Goal: Obtain resource: Obtain resource

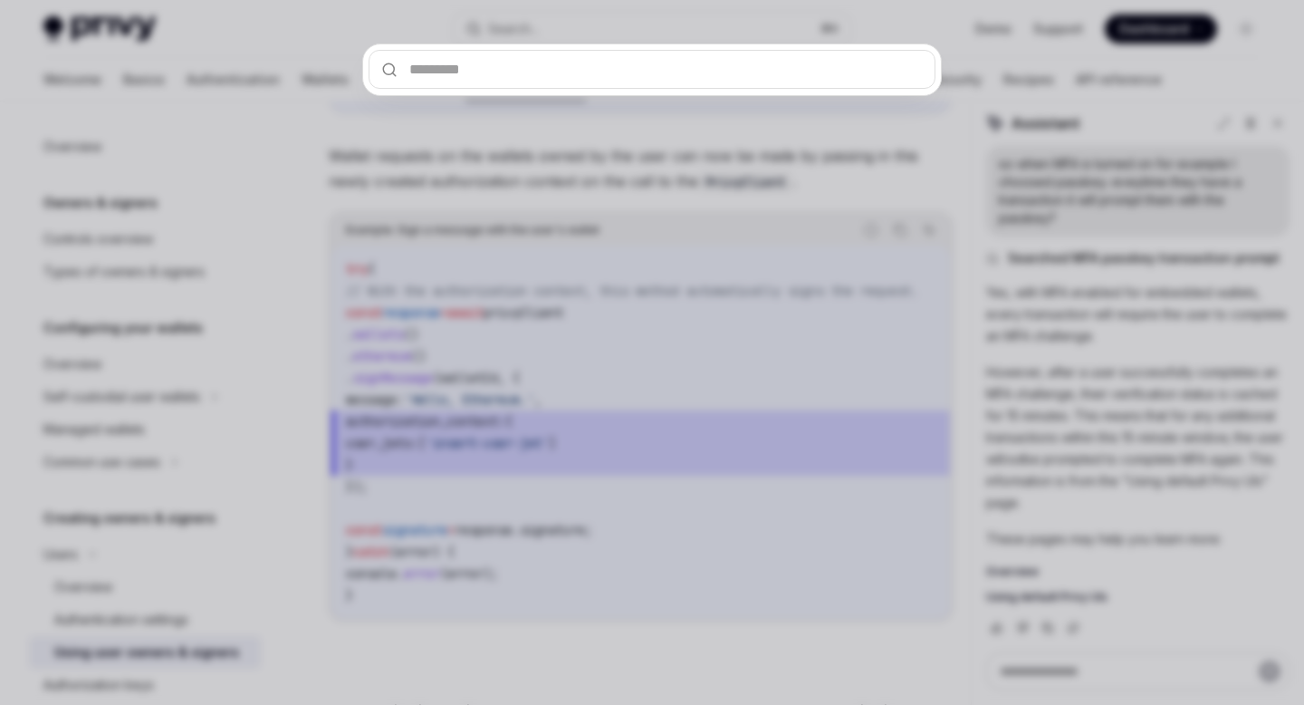
scroll to position [220, 0]
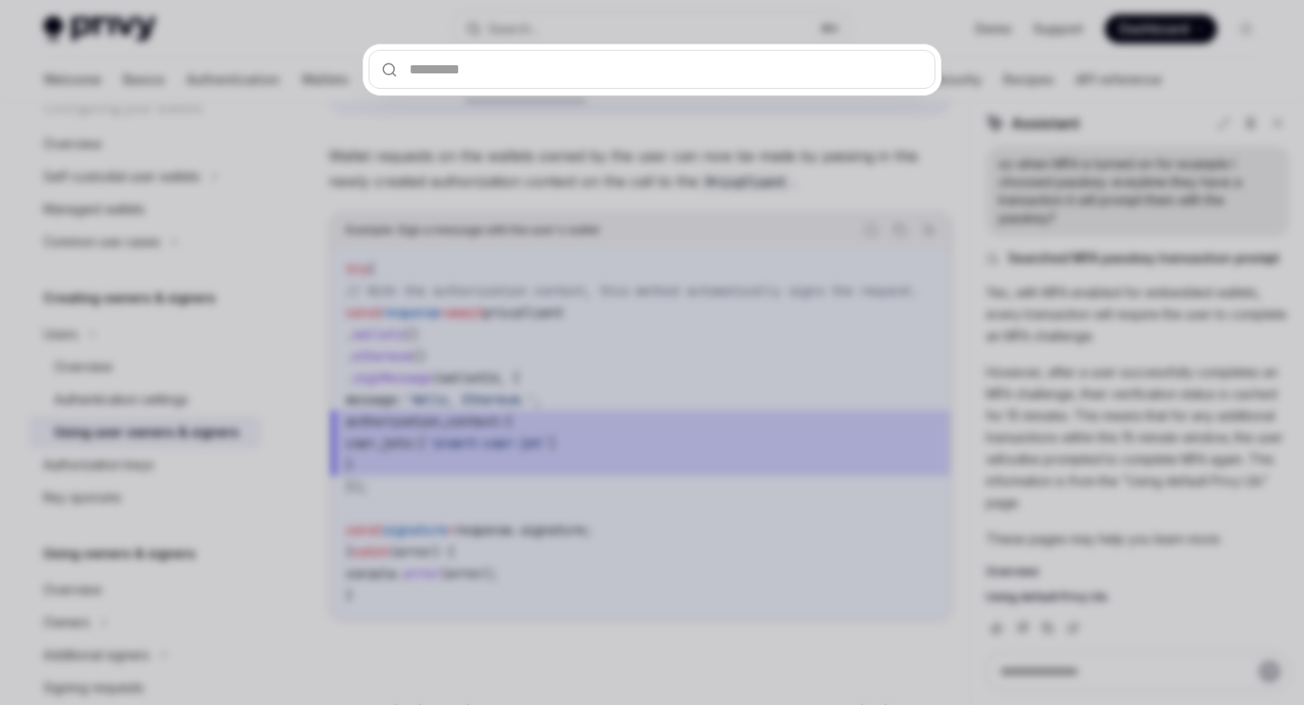
type input "**********"
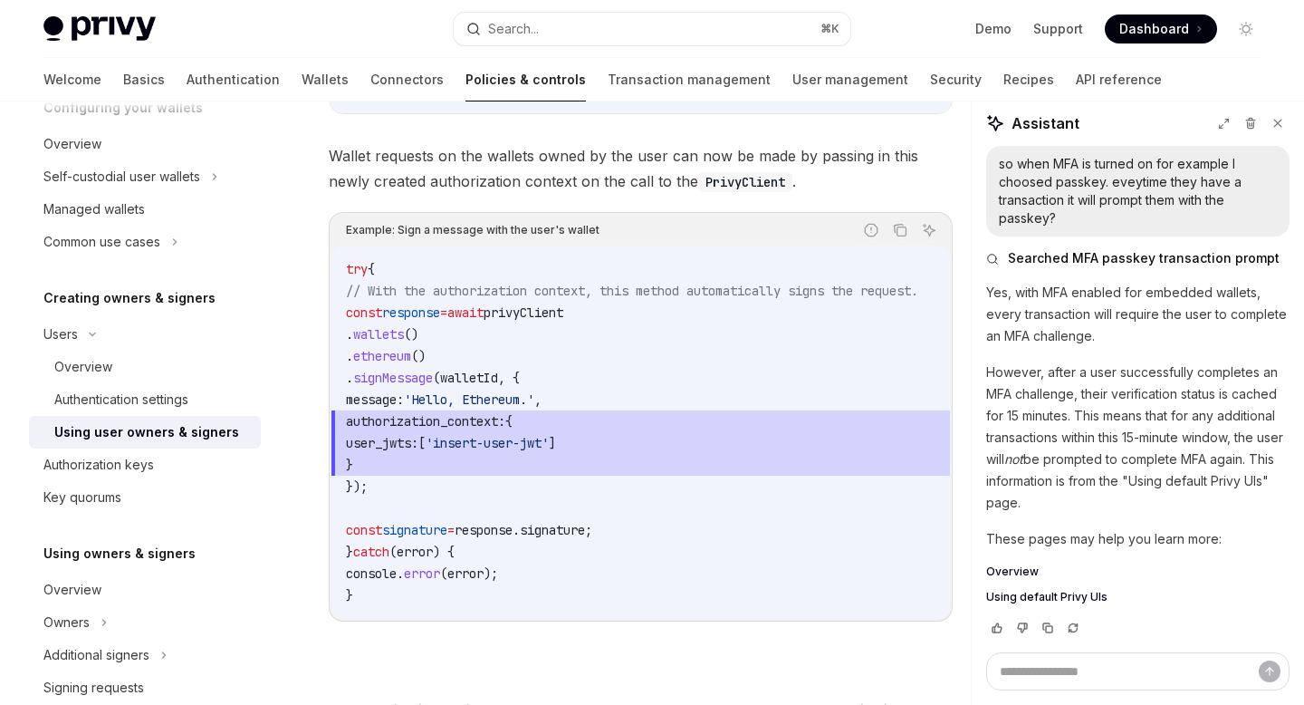
type textarea "*"
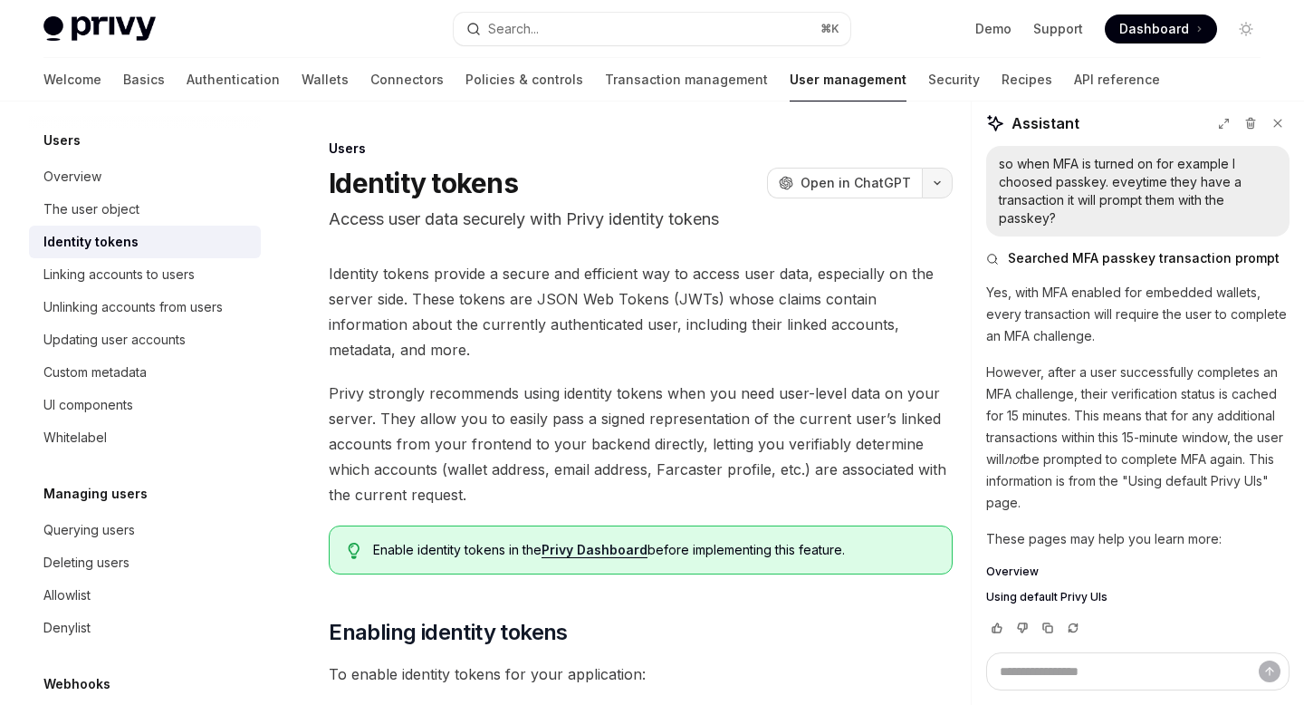
click at [932, 179] on icon "button" at bounding box center [937, 182] width 22 height 7
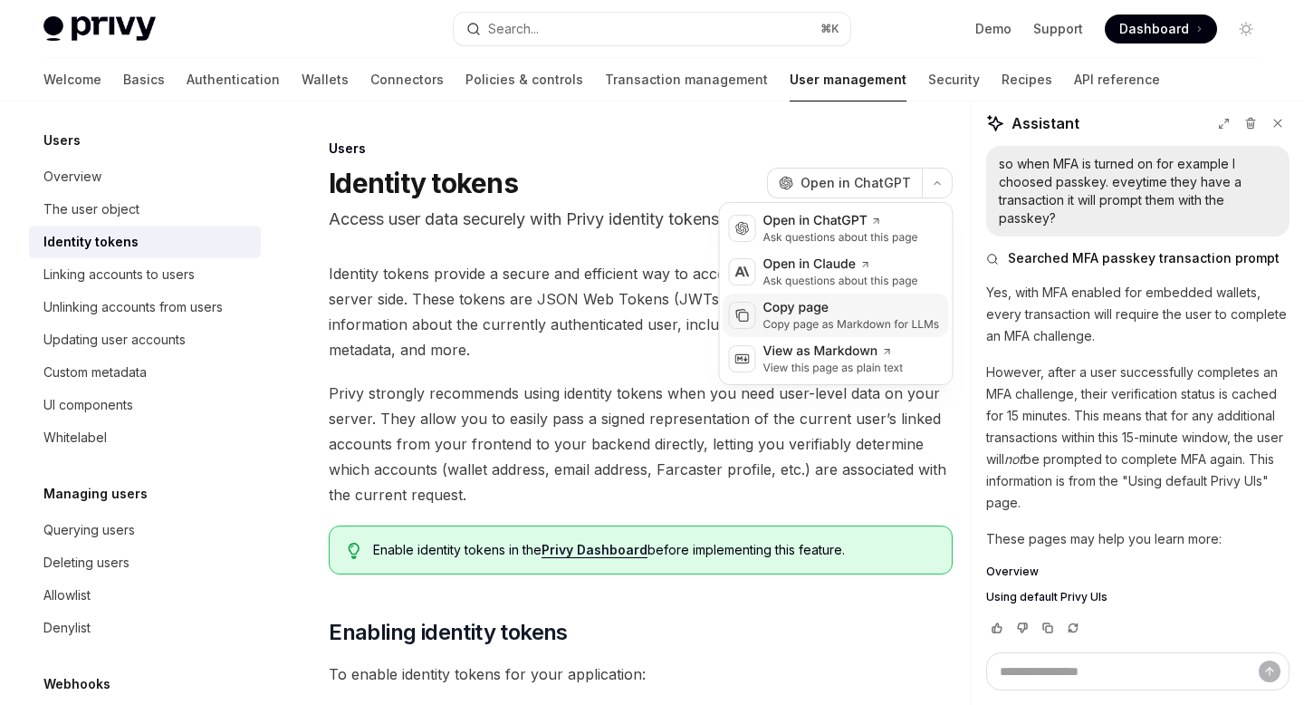
click at [821, 321] on div "Copy page as Markdown for LLMs" at bounding box center [851, 324] width 177 height 14
click at [947, 179] on button "button" at bounding box center [937, 183] width 31 height 31
click at [822, 312] on div "Copy page" at bounding box center [851, 308] width 177 height 18
